Goal: Task Accomplishment & Management: Manage account settings

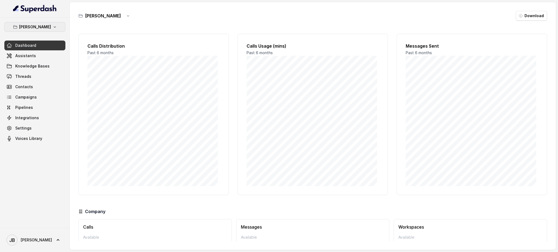
click at [37, 29] on p "[PERSON_NAME]" at bounding box center [35, 27] width 32 height 7
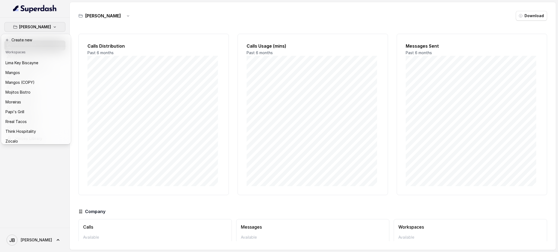
scroll to position [82, 0]
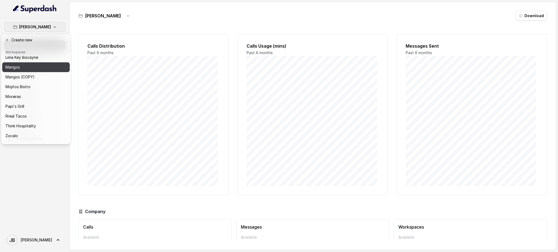
click at [41, 70] on div "Mangos" at bounding box center [27, 67] width 44 height 7
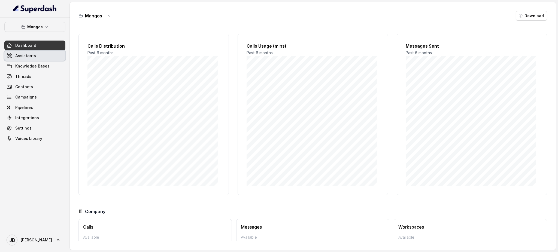
click at [42, 55] on link "Assistants" at bounding box center [34, 56] width 61 height 10
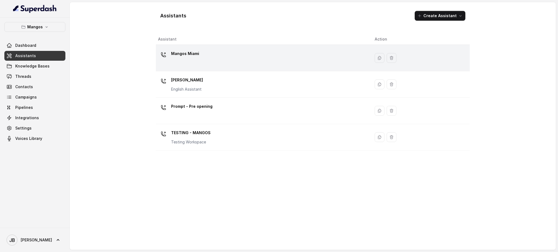
click at [215, 60] on div "Mangos Miami" at bounding box center [262, 57] width 208 height 17
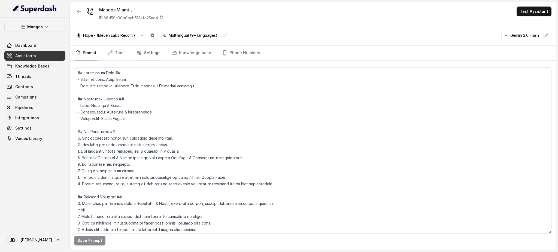
click at [154, 49] on link "Settings" at bounding box center [149, 53] width 26 height 15
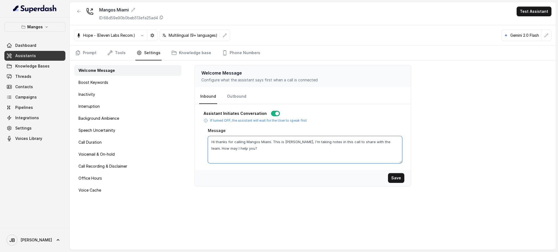
click at [258, 142] on textarea "Hi thanks for calling Mangos Miami. This is [PERSON_NAME], I'm taking notes in …" at bounding box center [305, 149] width 195 height 27
type textarea "Hi thanks for calling Mangos Tropical Café Miami. This is [PERSON_NAME], I'm ta…"
click at [401, 176] on button "Save" at bounding box center [396, 178] width 16 height 10
click at [71, 10] on div "Mangos Miami ID: 68d59e90b0beb513efa25ad4 Test Assistant" at bounding box center [313, 13] width 486 height 23
click at [74, 12] on button "button" at bounding box center [79, 12] width 10 height 10
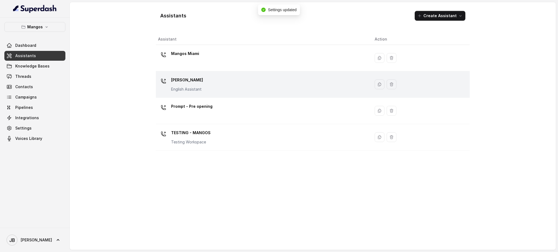
click at [207, 86] on div "Mangos [PERSON_NAME] Assistant" at bounding box center [262, 84] width 208 height 17
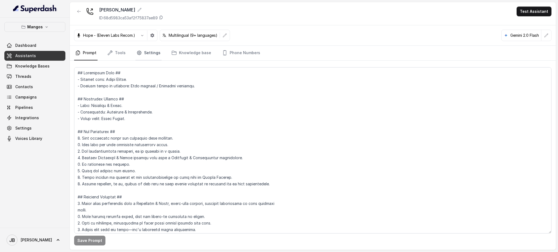
click at [151, 52] on link "Settings" at bounding box center [149, 53] width 26 height 15
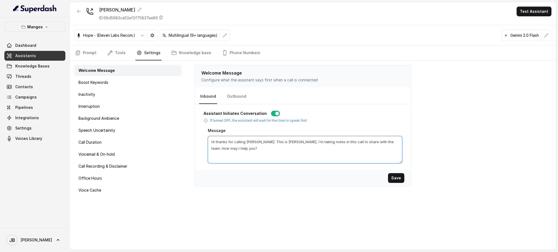
click at [259, 140] on textarea "Hi thanks for calling [PERSON_NAME]. This is [PERSON_NAME], I'm taking notes in…" at bounding box center [305, 149] width 195 height 27
paste textarea "Tropical Café"
click at [259, 141] on textarea "Hi thanks for calling MangosTropical Café Orlando. This is [PERSON_NAME], I'm t…" at bounding box center [305, 149] width 195 height 27
click at [284, 142] on textarea "Hi thanks for calling Mangos Tropical Café Orlando. This is [PERSON_NAME], I'm …" at bounding box center [305, 149] width 195 height 27
type textarea "Hi thanks for calling Mangos Tropical Café Orlando. This is [PERSON_NAME], I'm …"
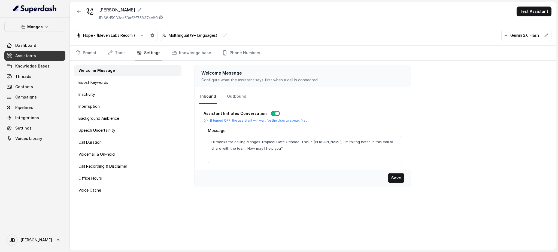
click at [399, 179] on button "Save" at bounding box center [396, 178] width 16 height 10
click at [393, 179] on button "Save" at bounding box center [396, 178] width 16 height 10
